Goal: Task Accomplishment & Management: Use online tool/utility

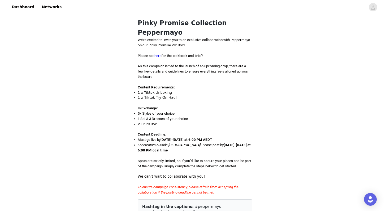
scroll to position [352, 0]
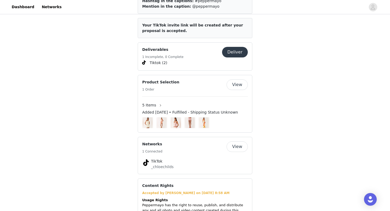
click at [232, 47] on button "Deliver" at bounding box center [235, 52] width 26 height 11
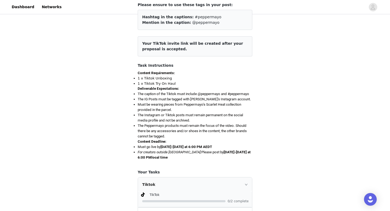
scroll to position [88, 0]
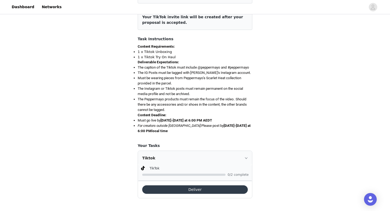
click at [162, 186] on button "Deliver" at bounding box center [195, 190] width 106 height 8
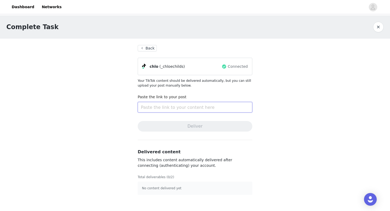
click at [162, 103] on input "text" at bounding box center [195, 107] width 115 height 11
paste input "[URL][DOMAIN_NAME]"
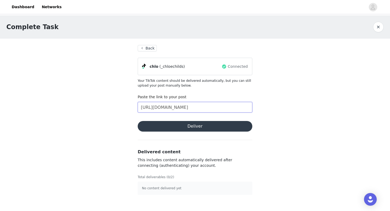
type input "[URL][DOMAIN_NAME]"
click at [181, 127] on button "Deliver" at bounding box center [195, 126] width 115 height 11
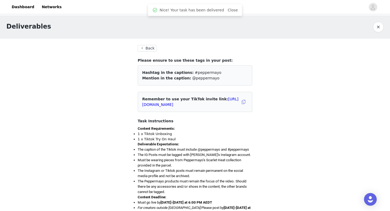
scroll to position [88, 0]
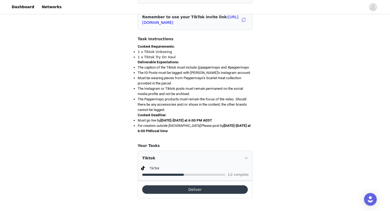
click at [182, 192] on button "Deliver" at bounding box center [195, 190] width 106 height 8
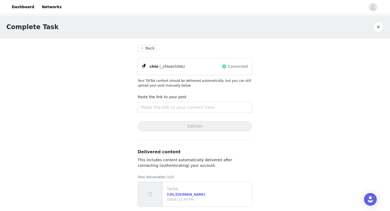
scroll to position [1, 0]
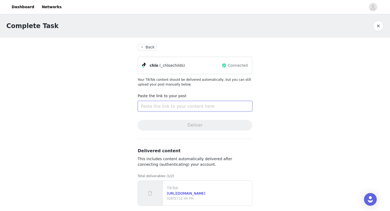
click at [185, 106] on input "text" at bounding box center [195, 106] width 115 height 11
paste input "[URL][DOMAIN_NAME]"
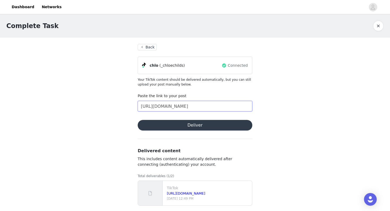
scroll to position [0, 27]
type input "[URL][DOMAIN_NAME]"
click at [180, 124] on button "Deliver" at bounding box center [195, 125] width 115 height 11
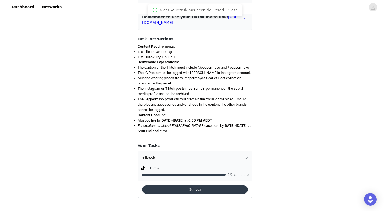
scroll to position [88, 0]
click at [176, 192] on div "Deliver" at bounding box center [195, 189] width 114 height 17
click at [175, 192] on button "Deliver" at bounding box center [195, 190] width 106 height 8
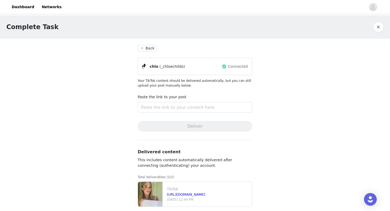
click at [151, 47] on button "Back" at bounding box center [147, 48] width 19 height 6
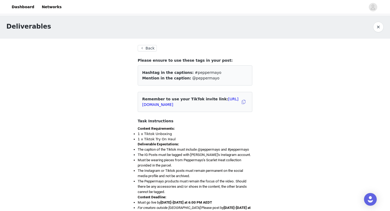
click at [146, 48] on button "Back" at bounding box center [147, 48] width 19 height 6
